Goal: Task Accomplishment & Management: Use online tool/utility

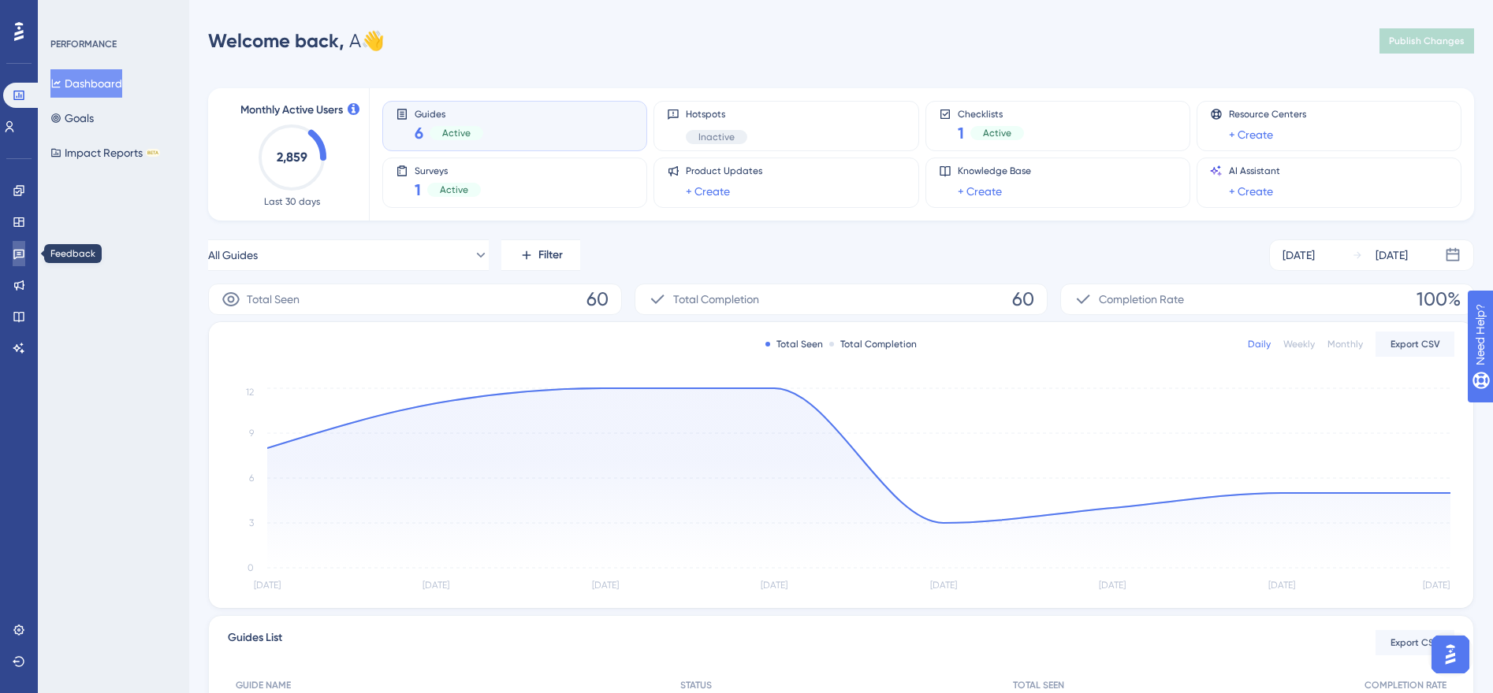
click at [13, 251] on link at bounding box center [19, 253] width 13 height 25
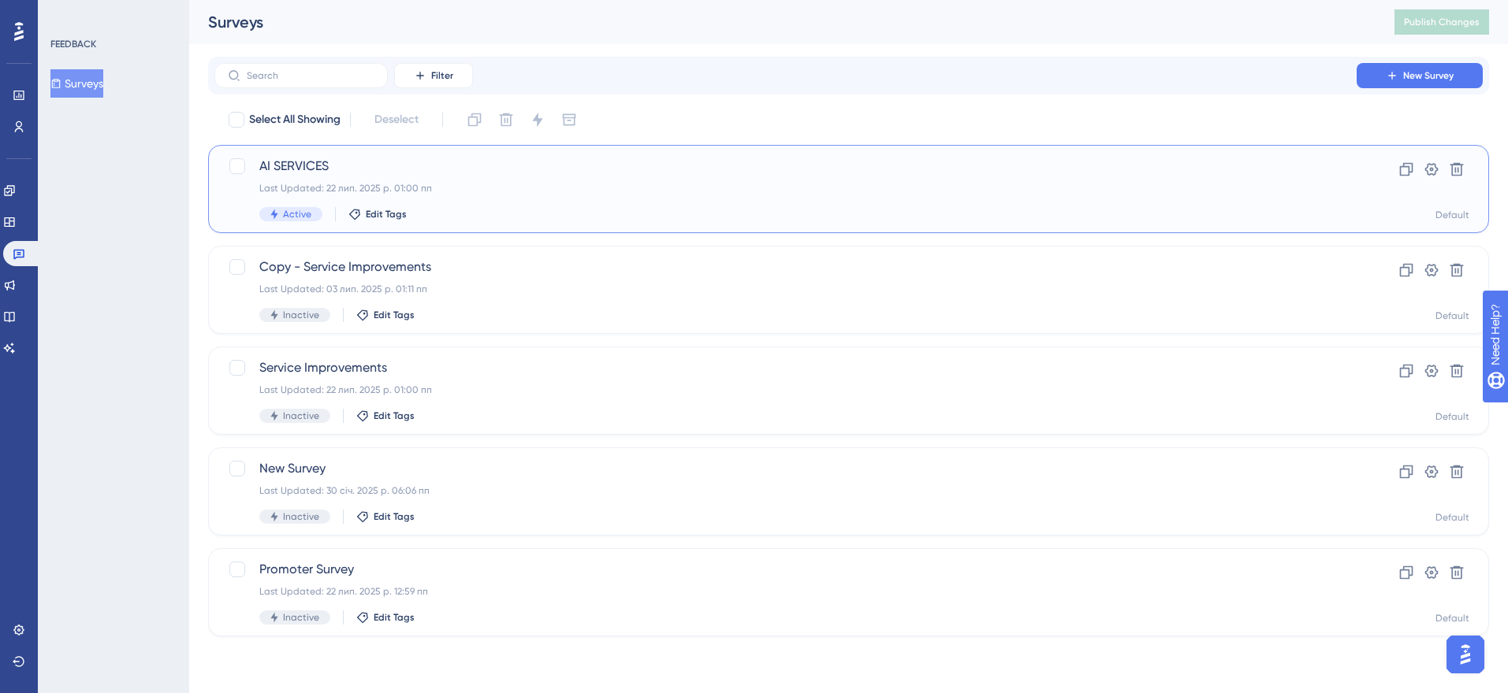
click at [333, 171] on span "AI SERVICES" at bounding box center [785, 166] width 1052 height 19
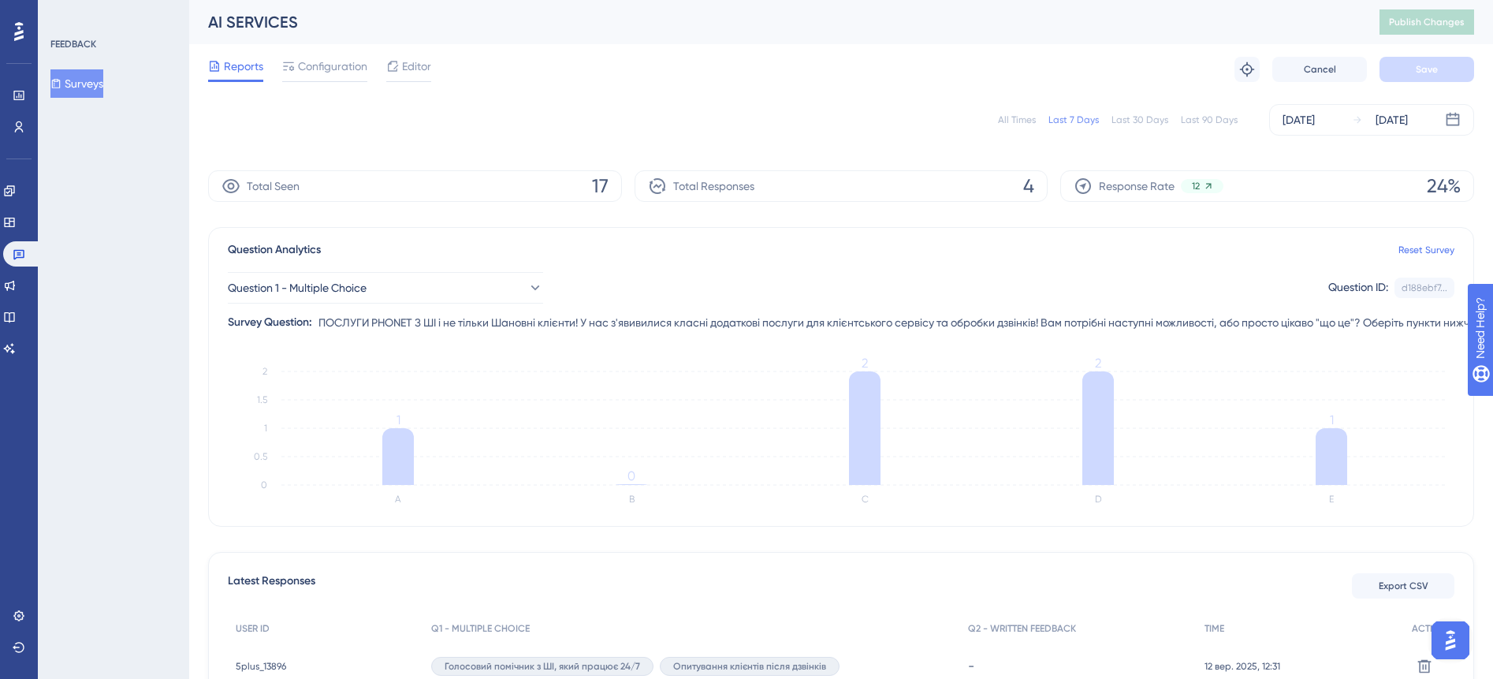
scroll to position [256, 0]
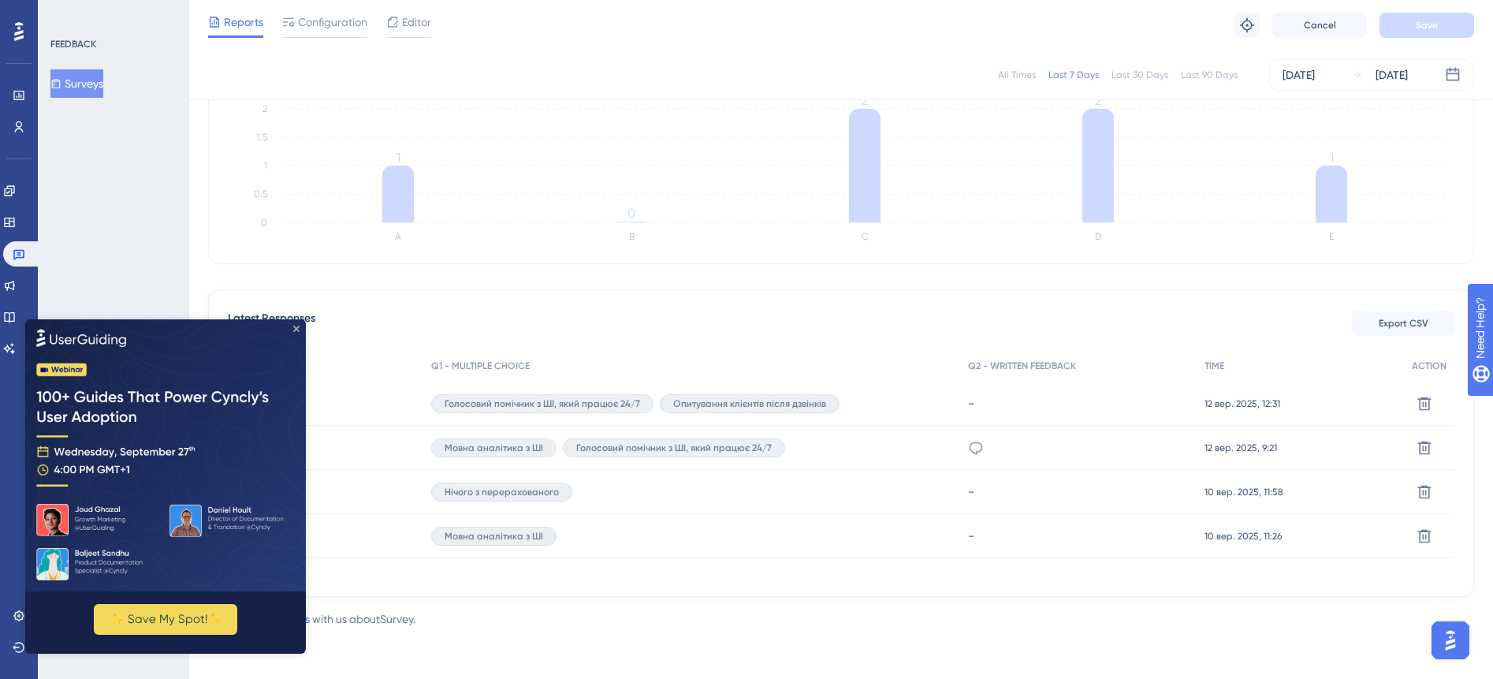
click at [297, 325] on icon "Close Preview" at bounding box center [296, 328] width 6 height 6
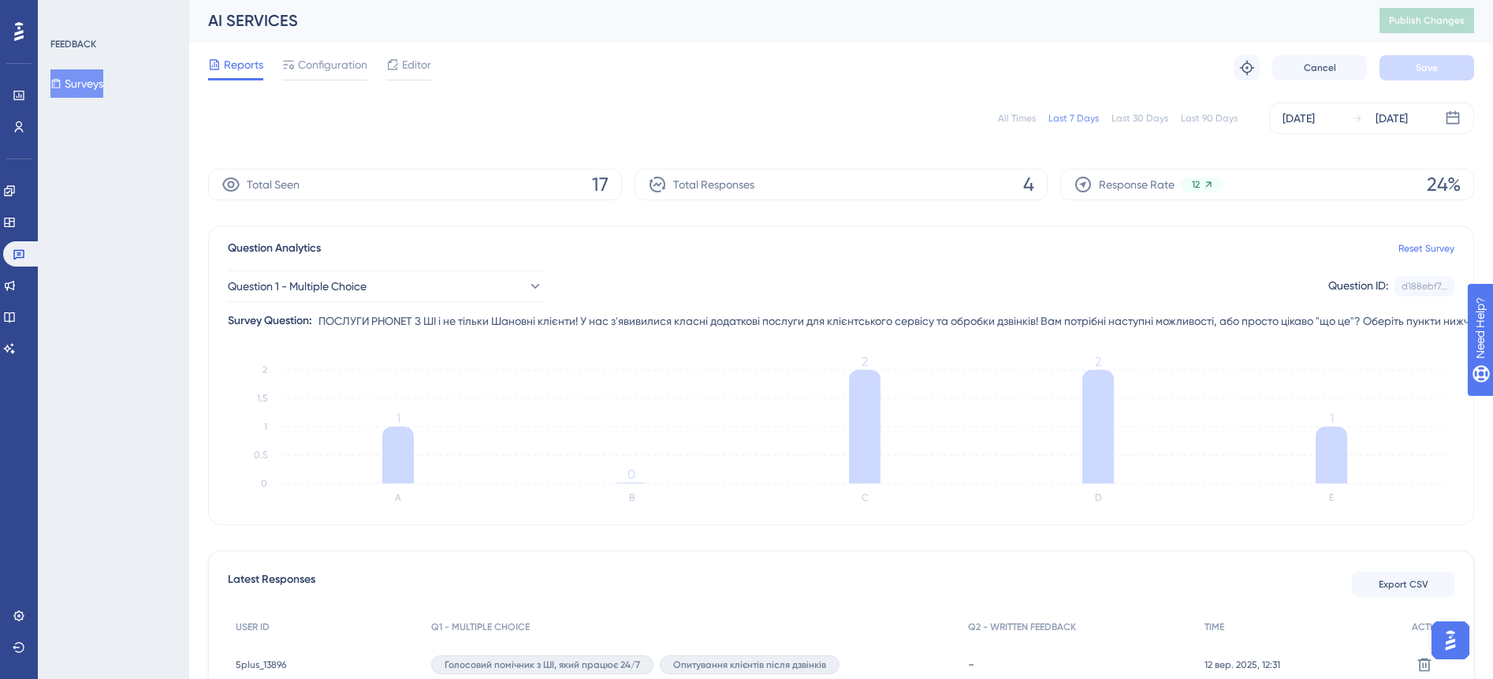
scroll to position [0, 0]
click at [1314, 117] on div "[DATE]" at bounding box center [1298, 119] width 32 height 19
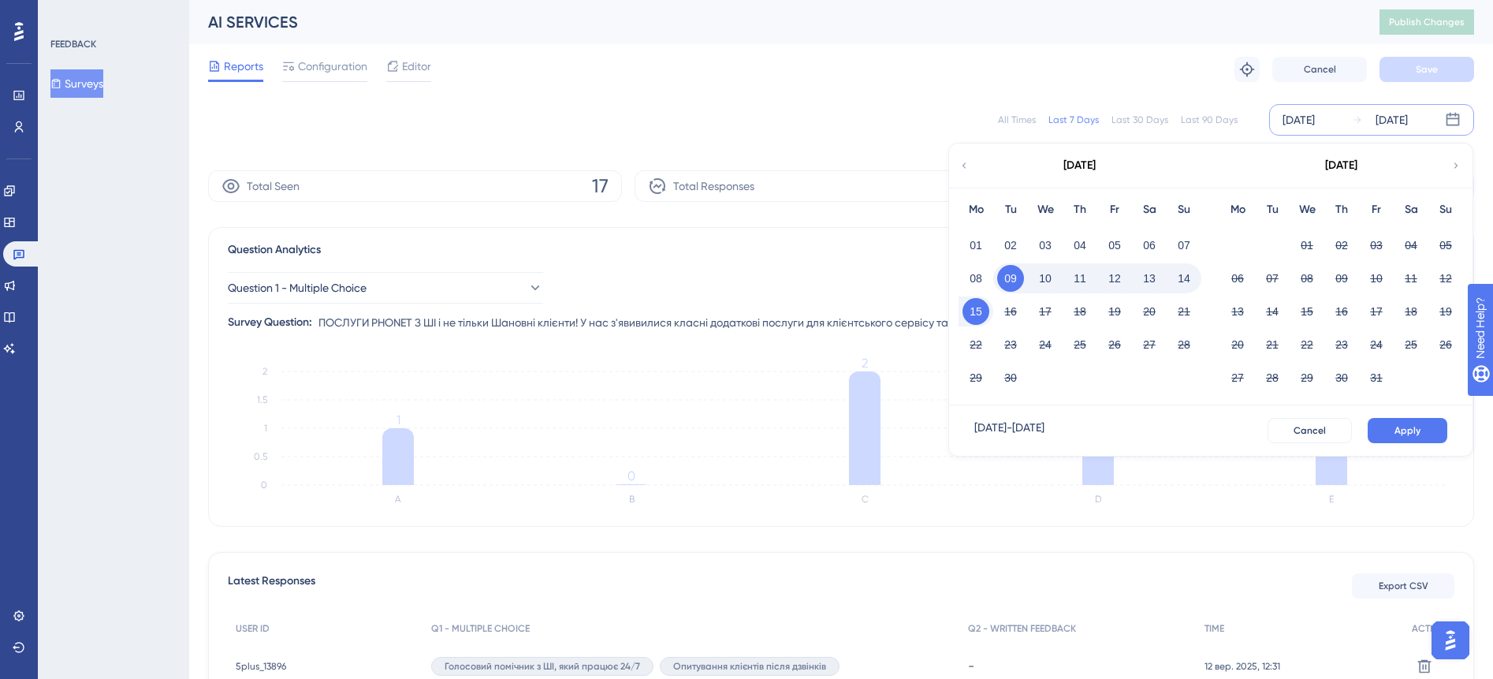
click at [1119, 276] on button "12" at bounding box center [1114, 278] width 27 height 27
click at [1188, 274] on button "14" at bounding box center [1183, 278] width 27 height 27
click at [1414, 431] on span "Apply" at bounding box center [1407, 430] width 26 height 13
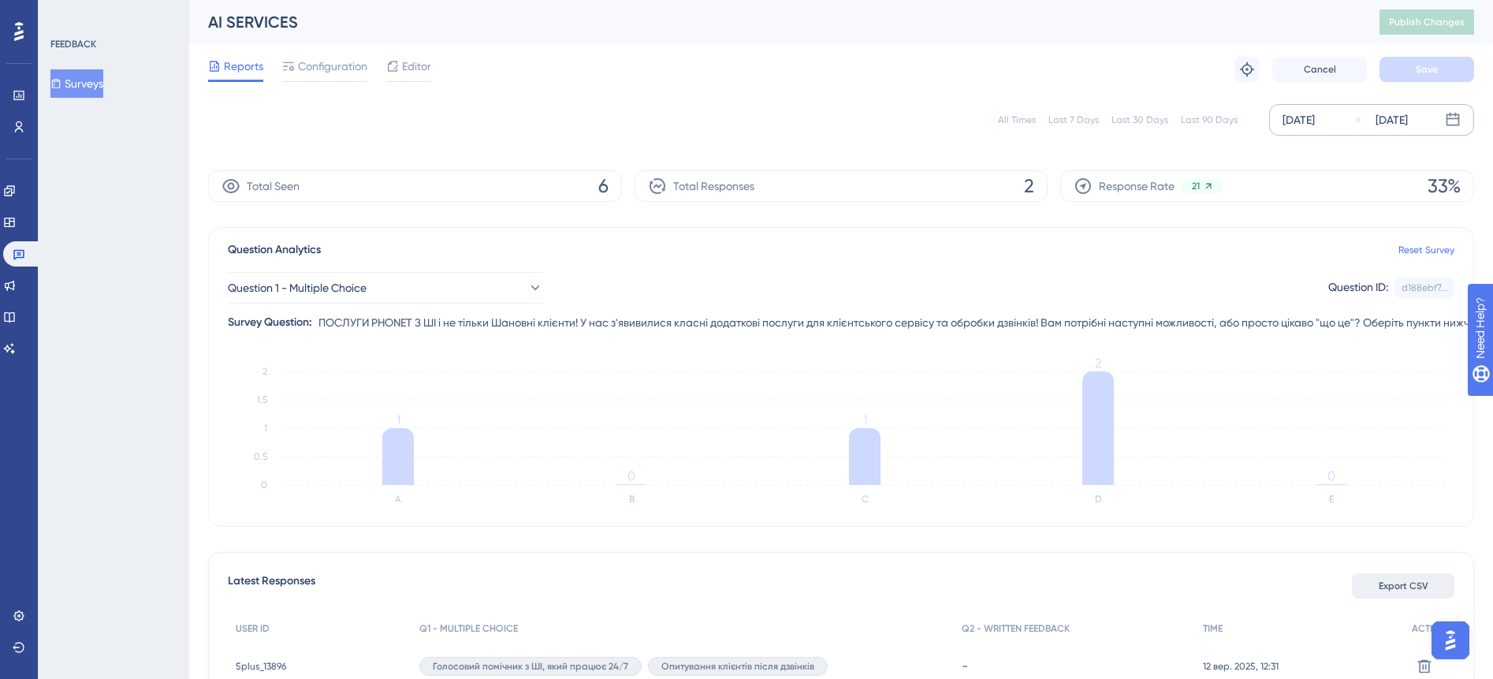
click at [1426, 587] on span "Export CSV" at bounding box center [1403, 585] width 50 height 13
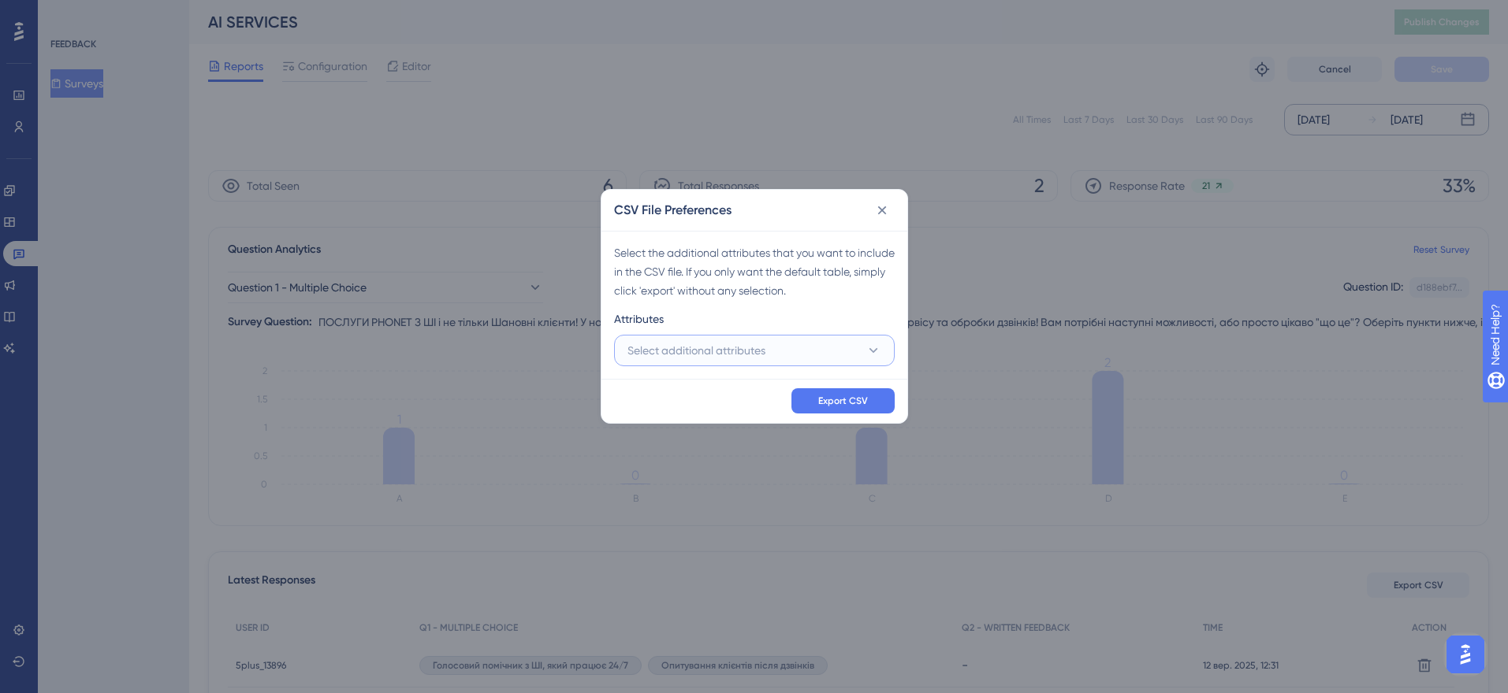
click at [852, 355] on button "Select additional attributes" at bounding box center [754, 351] width 281 height 32
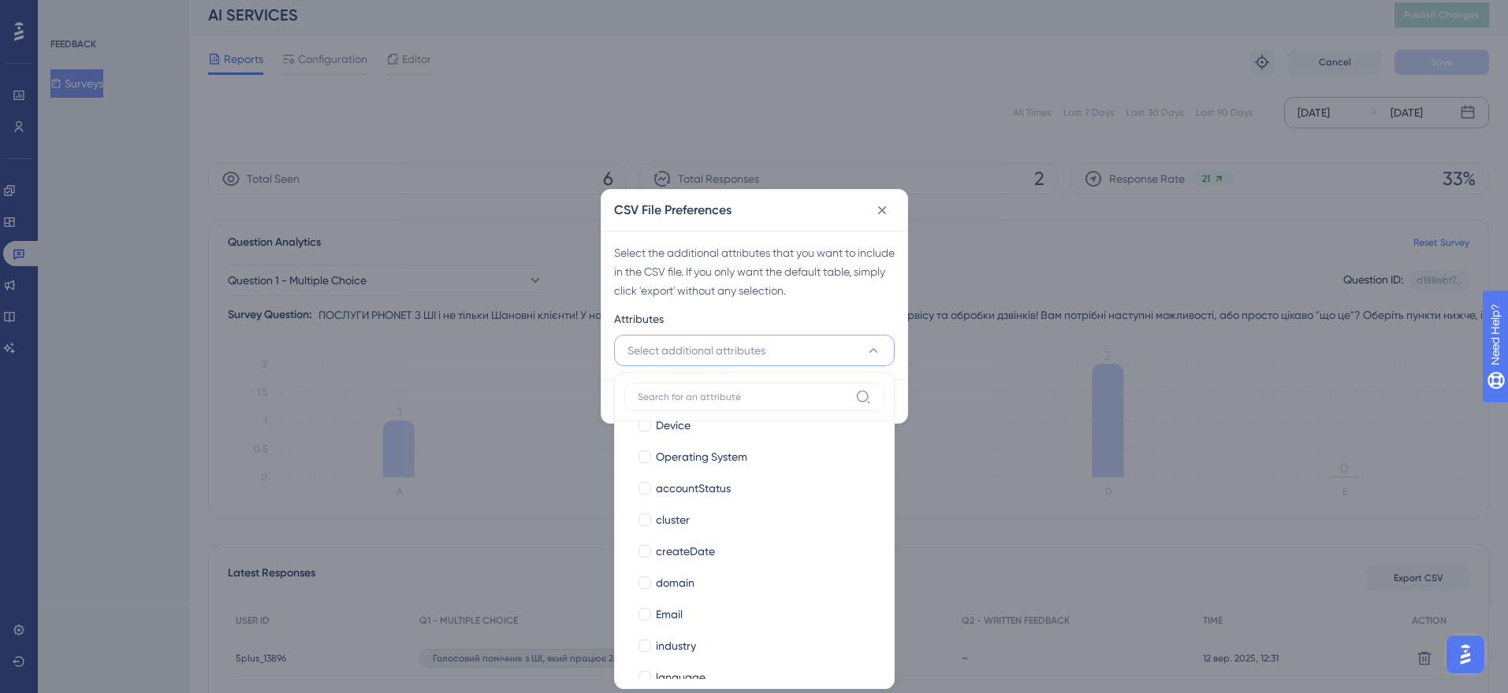
scroll to position [181, 0]
click at [643, 522] on div at bounding box center [644, 517] width 13 height 13
checkbox input "true"
click at [639, 532] on div at bounding box center [645, 539] width 16 height 16
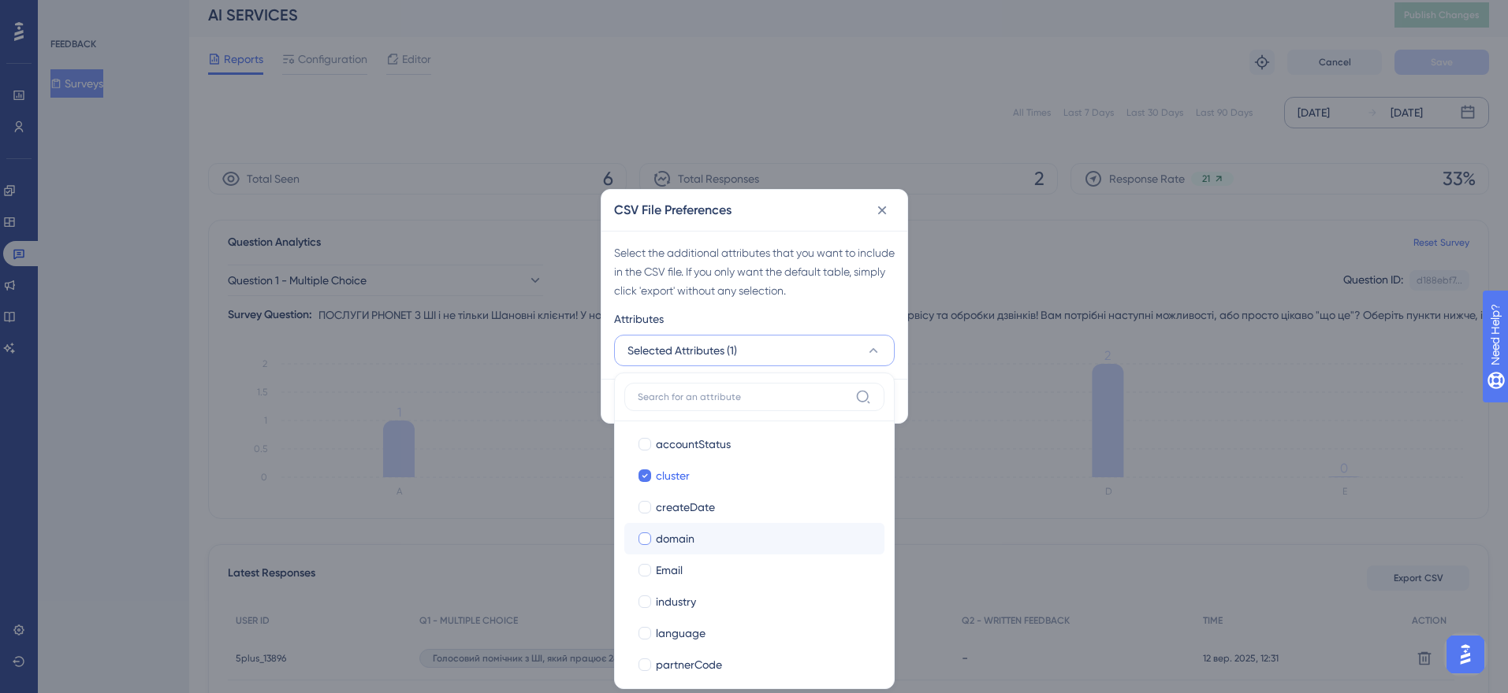
checkbox input "true"
click at [649, 568] on div at bounding box center [644, 570] width 13 height 13
checkbox input "true"
click at [644, 600] on div at bounding box center [644, 602] width 13 height 13
checkbox input "true"
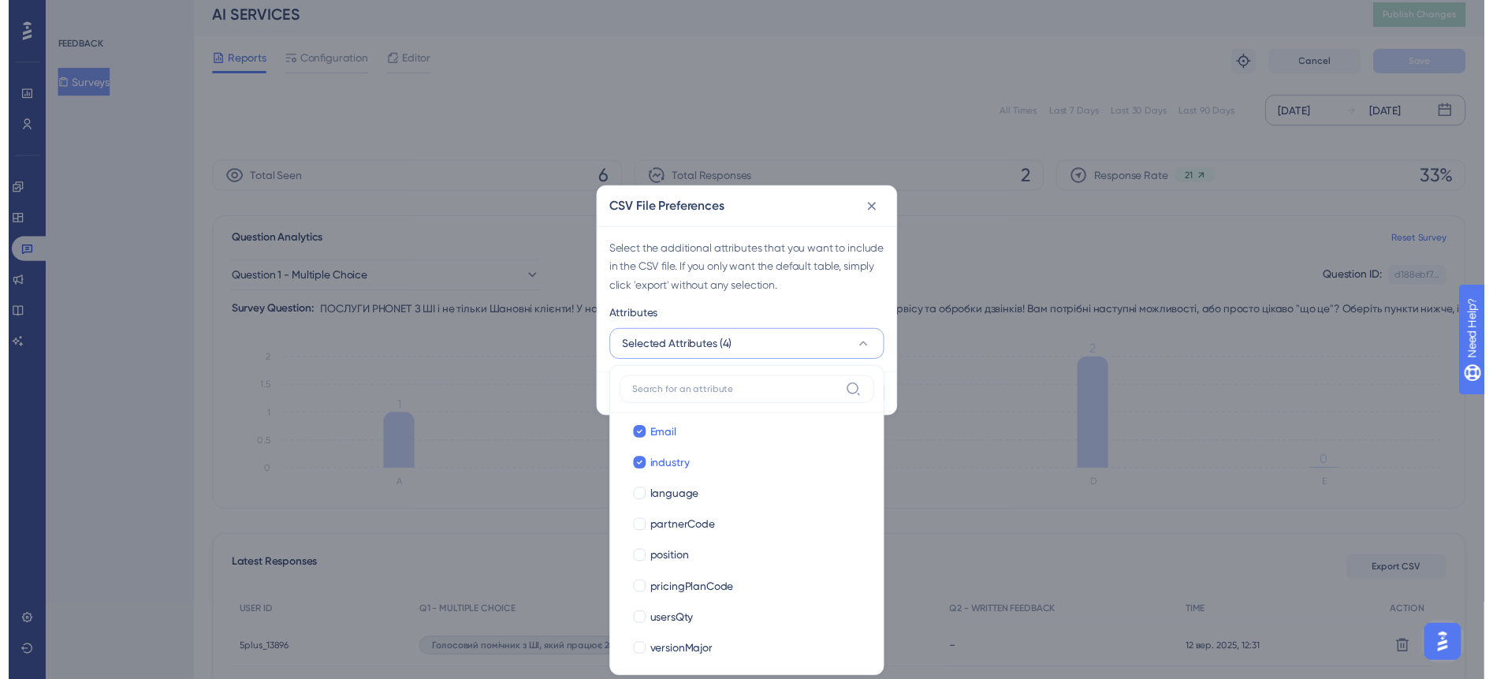
scroll to position [360, 0]
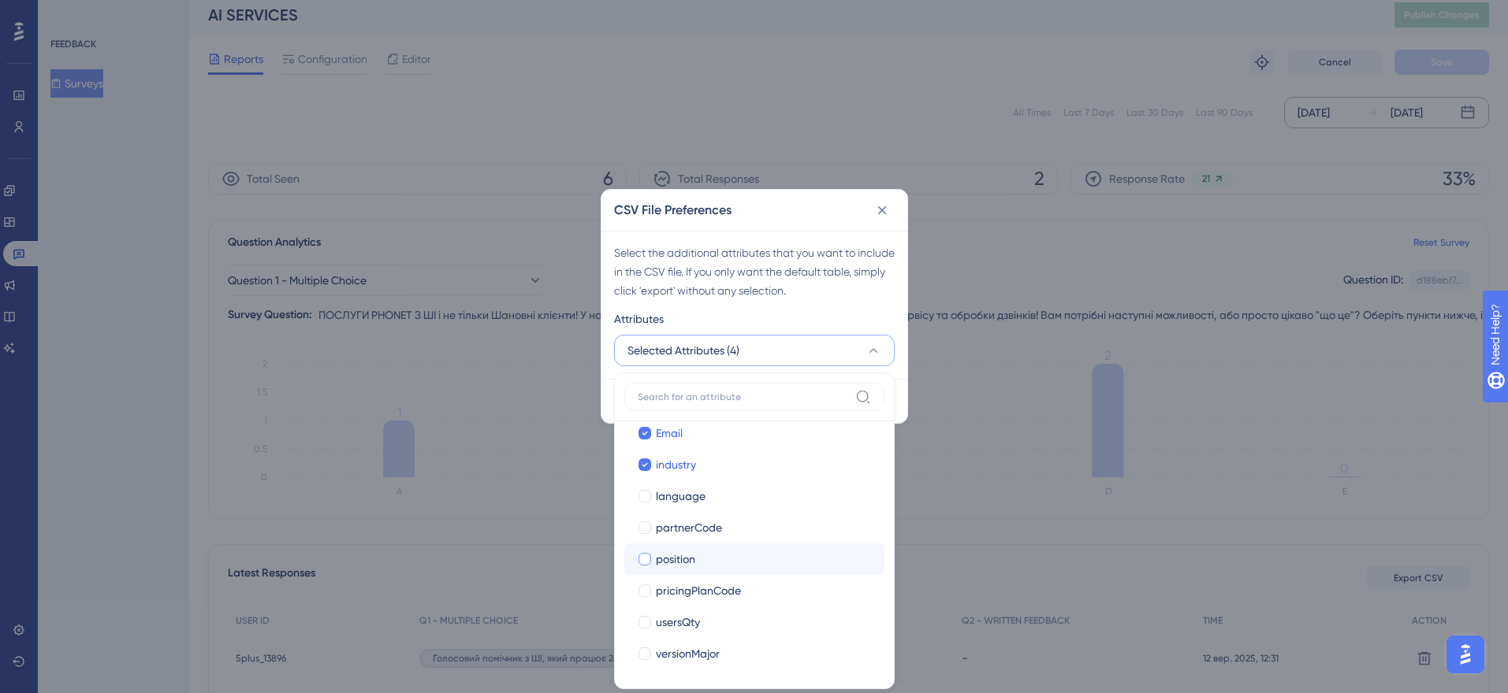
click at [642, 553] on div at bounding box center [644, 559] width 13 height 13
checkbox input "true"
click at [649, 616] on div at bounding box center [645, 623] width 16 height 16
checkbox input "true"
click at [919, 448] on div "CSV File Preferences Select the additional attributes that you want to include …" at bounding box center [754, 346] width 1508 height 693
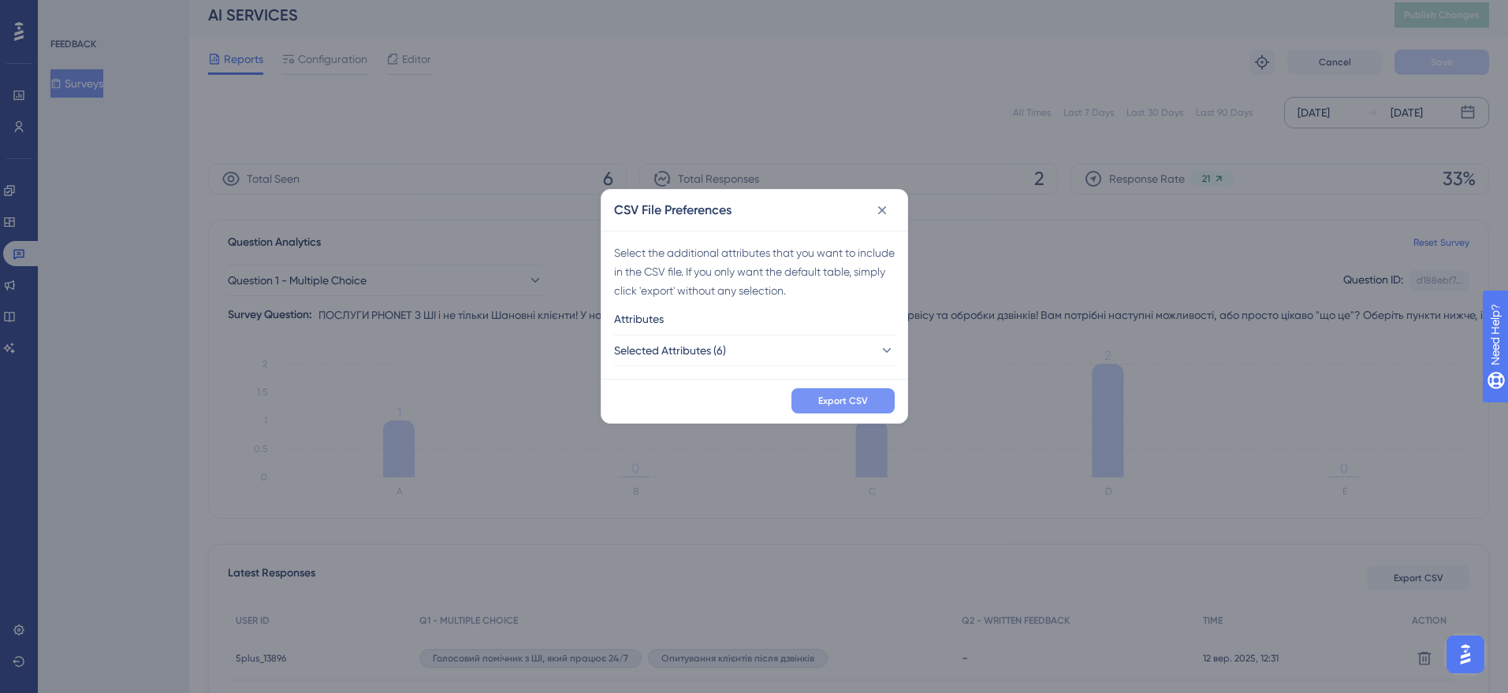
click at [842, 398] on span "Export CSV" at bounding box center [843, 401] width 50 height 13
